Goal: Ask a question: Seek information or help from site administrators or community

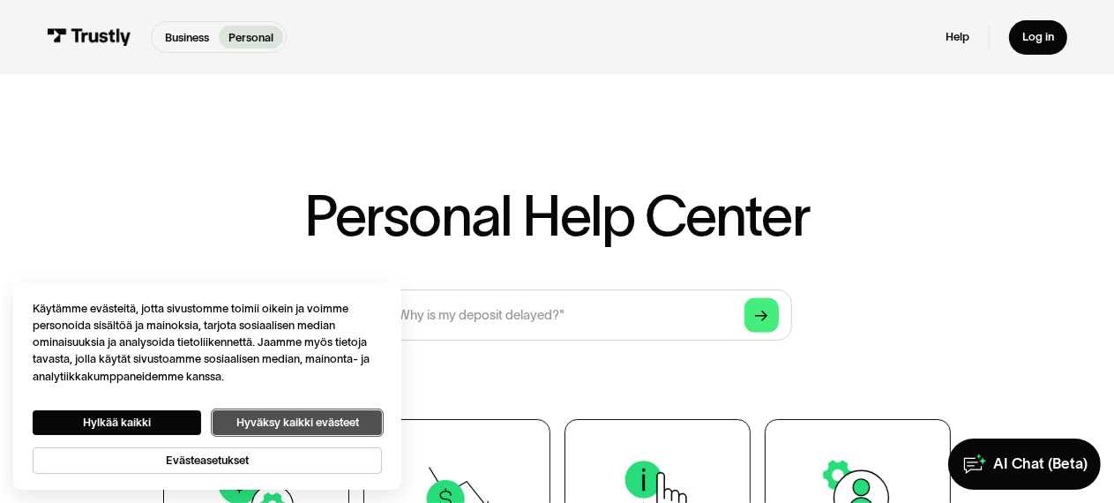
click at [283, 422] on button "Hyväksy kaikki evästeet" at bounding box center [297, 422] width 169 height 25
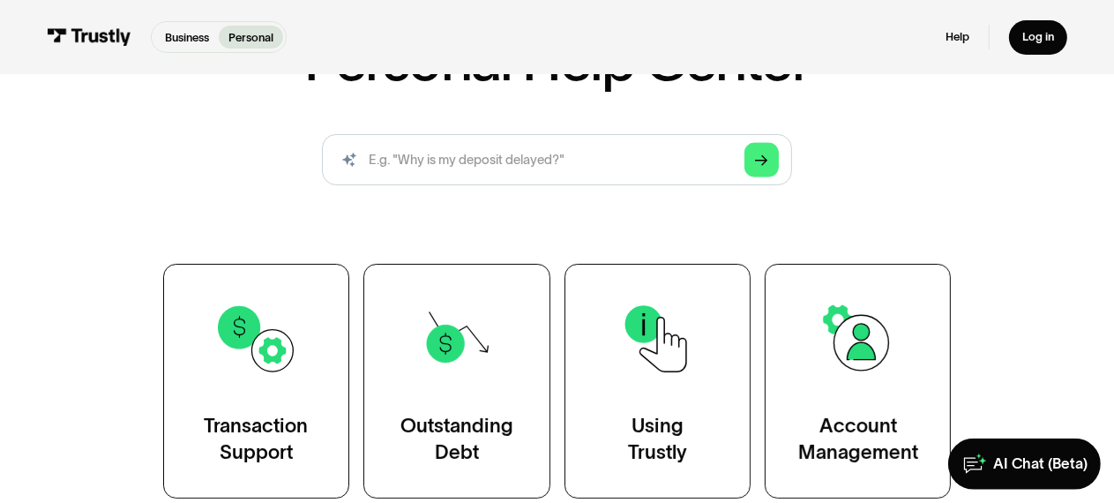
scroll to position [186, 0]
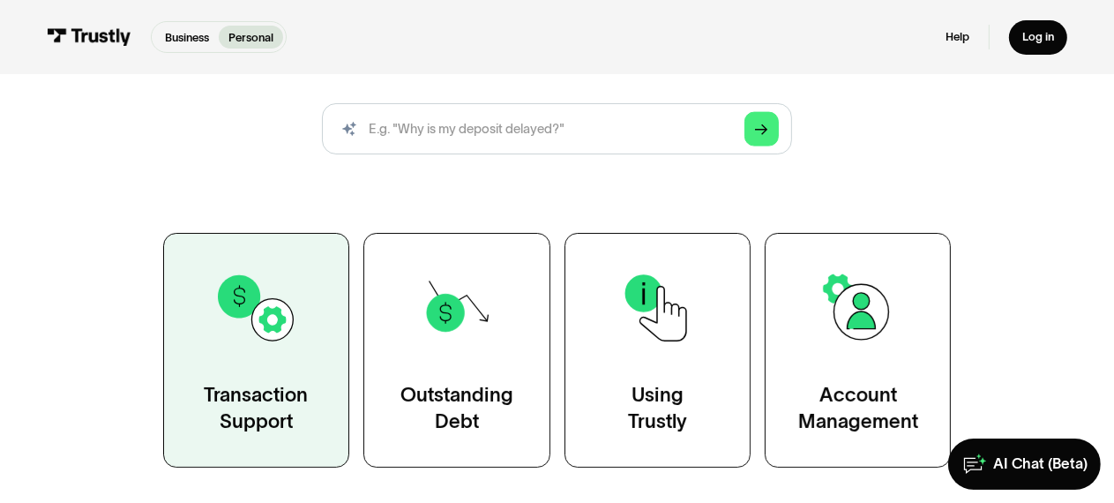
click at [261, 313] on img at bounding box center [256, 308] width 84 height 84
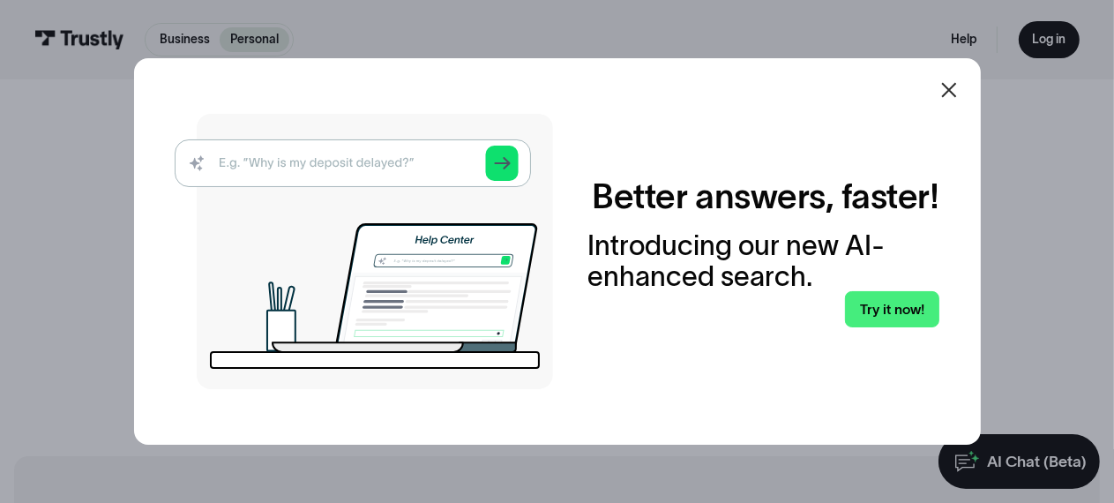
click at [852, 309] on div "Better answers, faster! Introducing our new AI-enhanced search. Try it now!" at bounding box center [763, 252] width 351 height 152
click at [896, 318] on link "Try it now!" at bounding box center [892, 309] width 94 height 36
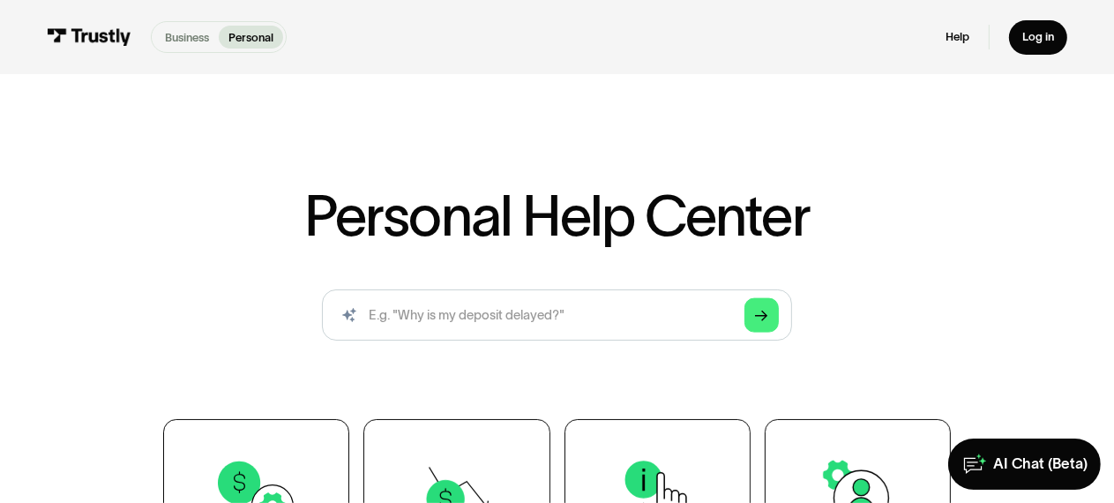
click at [196, 37] on p "Business" at bounding box center [187, 37] width 44 height 17
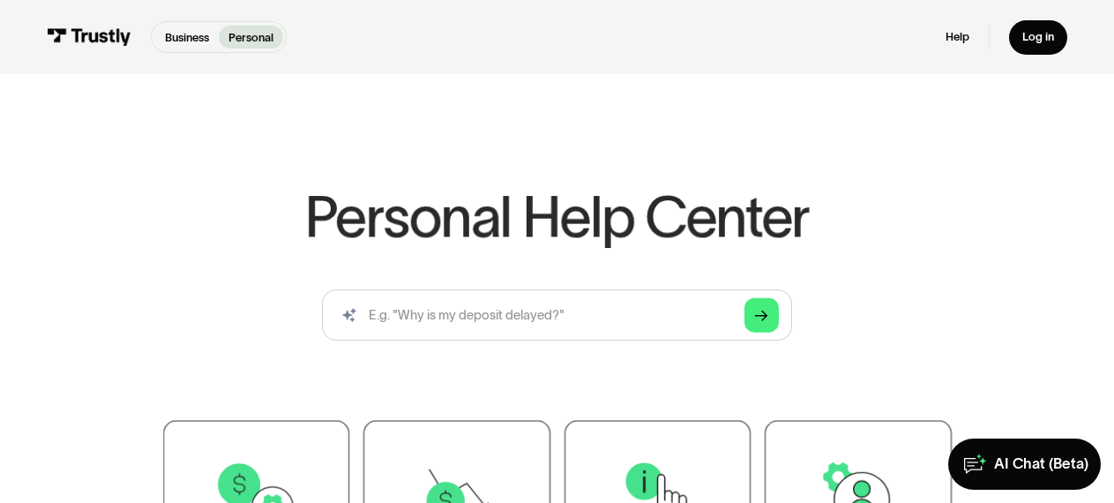
scroll to position [186, 0]
